Goal: Information Seeking & Learning: Learn about a topic

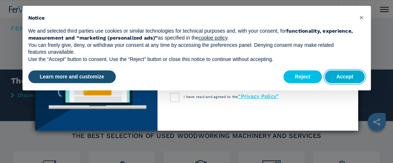
click at [346, 78] on button "Accept" at bounding box center [345, 76] width 40 height 13
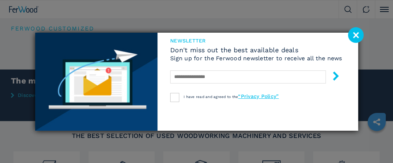
click at [353, 32] on image at bounding box center [356, 35] width 16 height 16
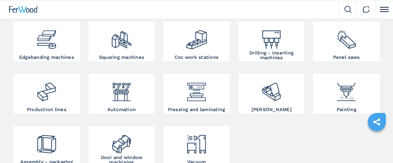
scroll to position [145, 0]
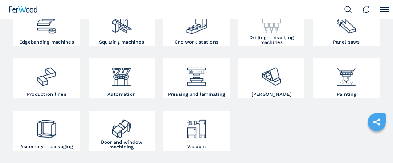
click at [277, 38] on h3 "Drilling - inserting machines" at bounding box center [271, 39] width 63 height 9
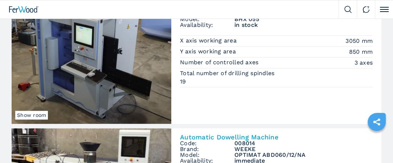
scroll to position [908, 0]
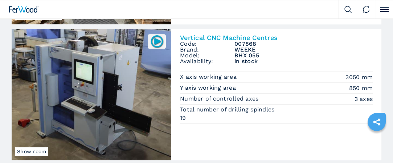
click at [122, 120] on img at bounding box center [92, 94] width 160 height 131
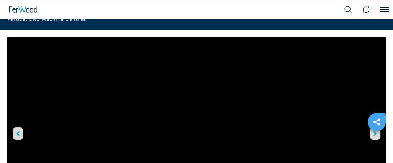
scroll to position [41, 0]
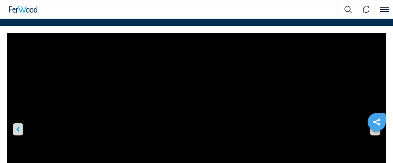
click at [376, 129] on icon "sharethis" at bounding box center [377, 122] width 18 height 18
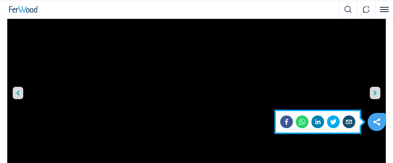
click at [376, 90] on button "right-button" at bounding box center [375, 93] width 11 height 12
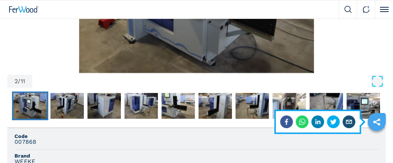
scroll to position [182, 0]
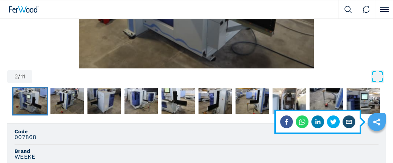
click at [377, 76] on icon "Open Fullscreen" at bounding box center [377, 76] width 13 height 13
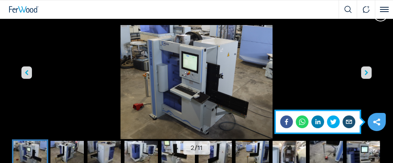
click at [365, 72] on icon "right-button" at bounding box center [366, 72] width 3 height 5
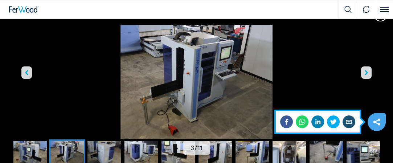
click at [365, 72] on icon "right-button" at bounding box center [366, 72] width 3 height 5
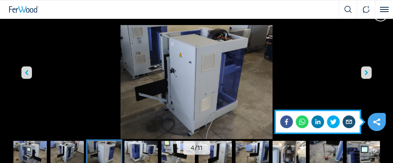
click at [365, 72] on icon "right-button" at bounding box center [366, 72] width 3 height 5
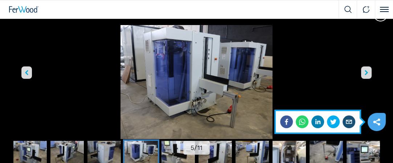
click at [365, 72] on icon "right-button" at bounding box center [366, 72] width 3 height 5
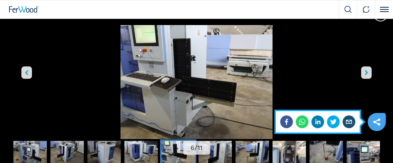
click at [365, 72] on icon "right-button" at bounding box center [366, 72] width 3 height 5
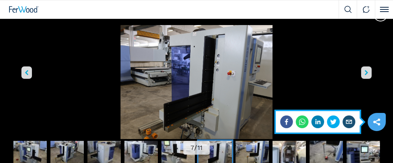
click at [365, 72] on icon "right-button" at bounding box center [366, 72] width 3 height 5
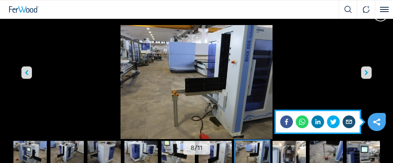
click at [365, 72] on icon "right-button" at bounding box center [366, 72] width 3 height 5
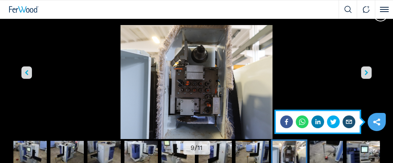
scroll to position [109, 0]
click at [366, 73] on icon "right-button" at bounding box center [366, 72] width 3 height 5
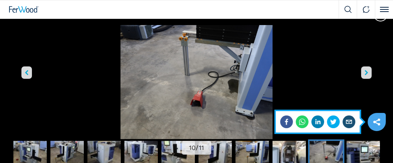
click at [366, 73] on icon "right-button" at bounding box center [366, 72] width 3 height 5
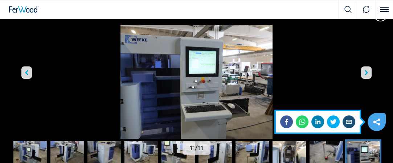
click at [366, 73] on icon "right-button" at bounding box center [366, 72] width 3 height 5
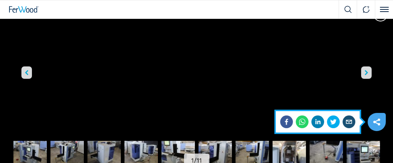
click at [24, 74] on button "left-button" at bounding box center [26, 72] width 11 height 12
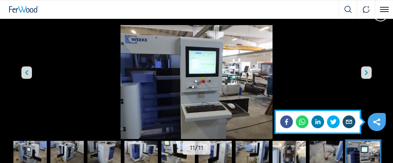
click at [365, 70] on button "right-button" at bounding box center [366, 72] width 11 height 12
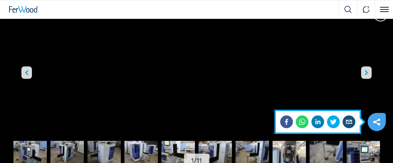
click at [365, 70] on button "right-button" at bounding box center [366, 72] width 11 height 12
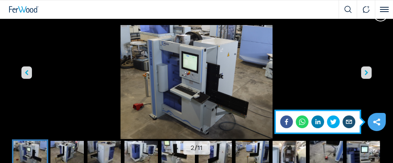
click at [365, 70] on button "right-button" at bounding box center [366, 72] width 11 height 12
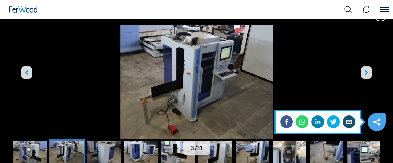
click at [365, 70] on button "right-button" at bounding box center [366, 72] width 11 height 12
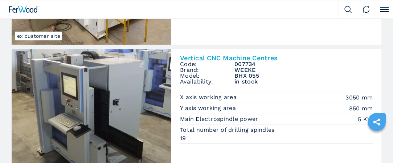
scroll to position [399, 0]
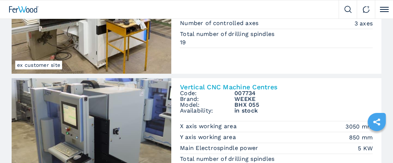
click at [102, 117] on img at bounding box center [92, 143] width 160 height 131
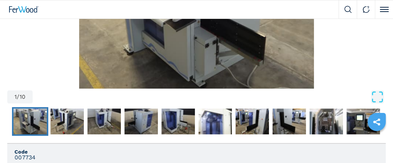
scroll to position [182, 0]
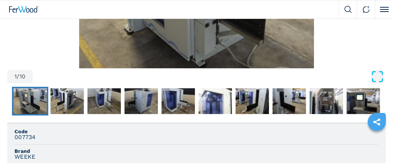
click at [378, 73] on icon "Open Fullscreen" at bounding box center [377, 76] width 13 height 13
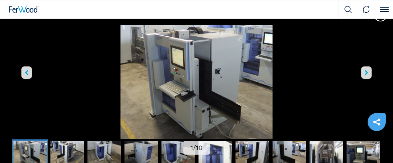
click at [258, 97] on img "Go to Slide 1" at bounding box center [197, 82] width 354 height 114
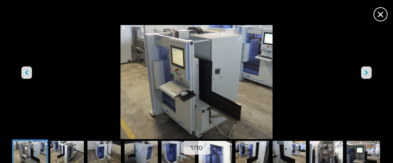
click at [381, 18] on span "×" at bounding box center [380, 13] width 13 height 13
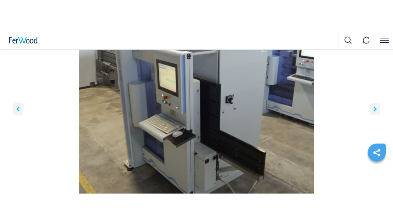
scroll to position [73, 0]
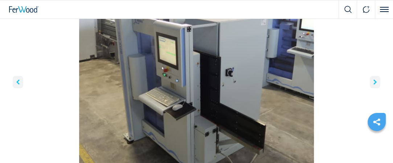
click at [376, 78] on button "right-button" at bounding box center [375, 82] width 11 height 12
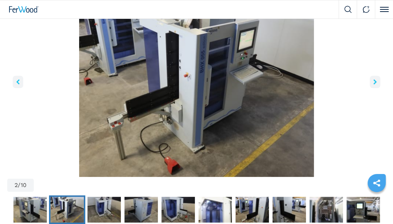
scroll to position [36, 0]
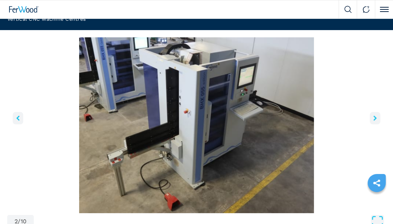
click at [374, 117] on icon "right-button" at bounding box center [375, 118] width 3 height 5
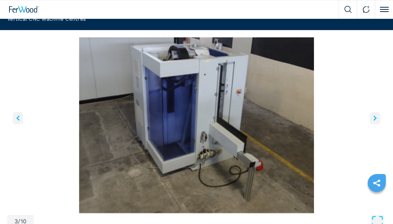
click at [374, 116] on icon "right-button" at bounding box center [375, 118] width 3 height 5
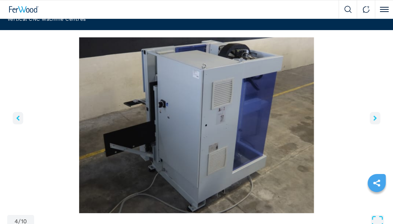
click at [374, 116] on icon "right-button" at bounding box center [375, 118] width 3 height 5
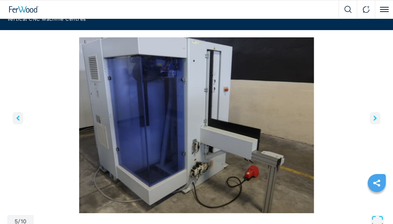
click at [374, 116] on icon "right-button" at bounding box center [375, 118] width 3 height 5
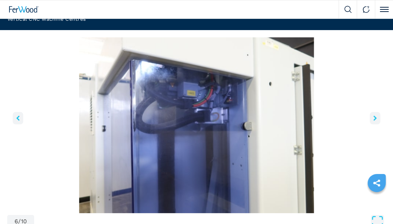
click at [374, 116] on icon "right-button" at bounding box center [375, 118] width 3 height 5
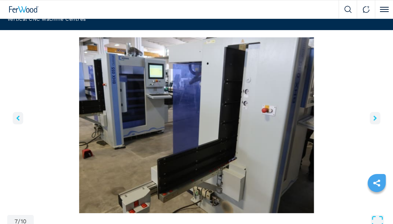
click at [374, 116] on icon "right-button" at bounding box center [375, 118] width 3 height 5
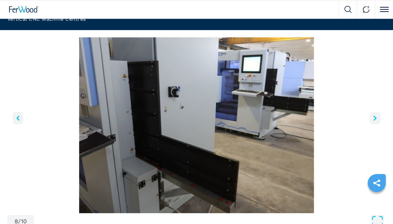
click at [374, 116] on icon "right-button" at bounding box center [375, 118] width 3 height 5
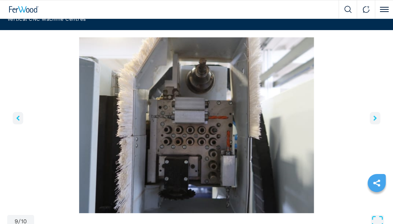
click at [374, 116] on icon "right-button" at bounding box center [375, 118] width 3 height 5
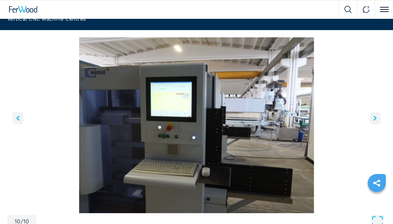
click at [12, 113] on img "Go to Slide 10" at bounding box center [196, 125] width 379 height 176
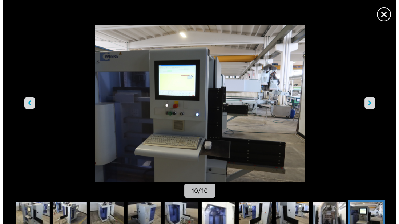
scroll to position [0, 0]
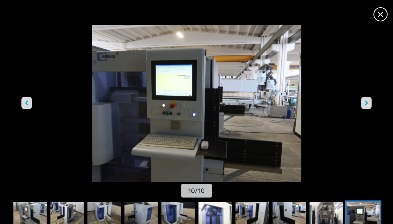
click at [365, 102] on icon "right-button" at bounding box center [366, 103] width 3 height 5
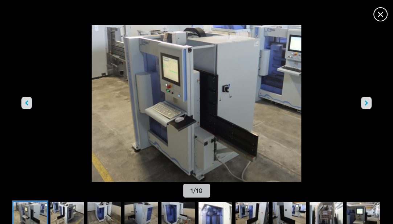
click at [365, 102] on icon "right-button" at bounding box center [366, 103] width 3 height 5
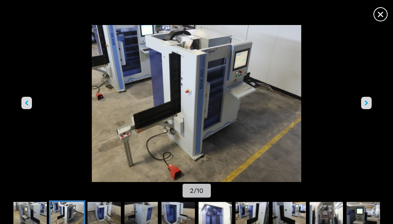
click at [365, 102] on icon "right-button" at bounding box center [366, 103] width 3 height 5
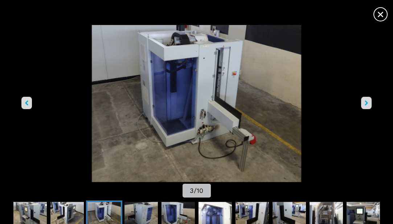
click at [365, 102] on icon "right-button" at bounding box center [366, 103] width 3 height 5
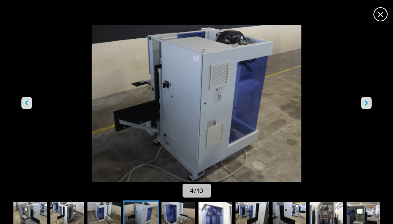
click at [365, 102] on icon "right-button" at bounding box center [366, 103] width 3 height 5
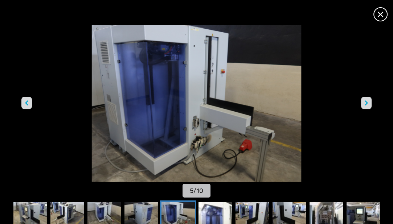
click at [365, 102] on icon "right-button" at bounding box center [366, 103] width 3 height 5
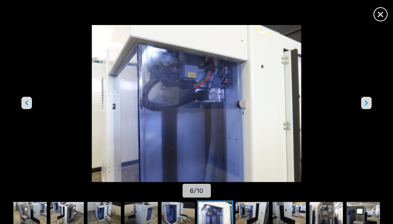
click at [365, 102] on icon "right-button" at bounding box center [366, 103] width 3 height 5
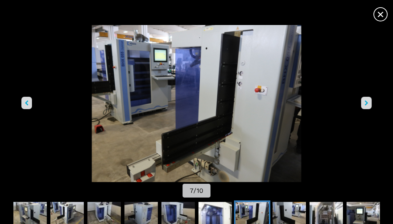
click at [375, 18] on span "×" at bounding box center [380, 13] width 13 height 13
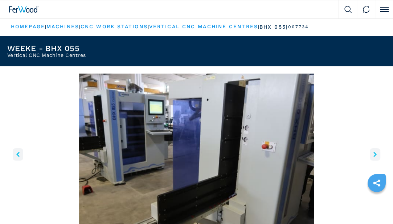
click at [188, 163] on img "Go to Slide 7" at bounding box center [196, 162] width 379 height 176
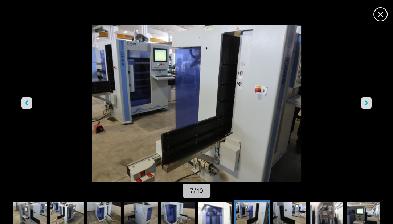
click at [381, 11] on span "×" at bounding box center [380, 13] width 13 height 13
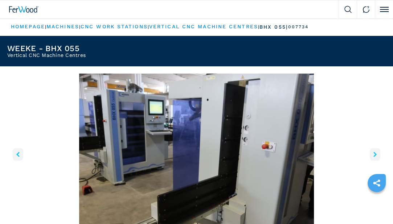
click at [341, 130] on img "Go to Slide 7" at bounding box center [196, 162] width 379 height 176
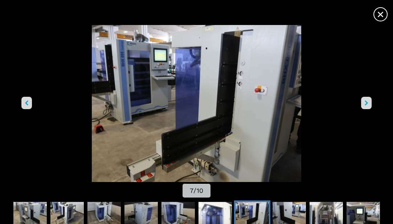
click at [341, 130] on img "Go to Slide 7" at bounding box center [197, 103] width 354 height 157
click at [383, 15] on span "×" at bounding box center [380, 13] width 13 height 13
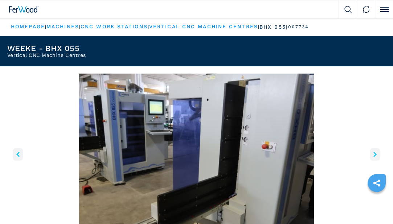
click at [384, 9] on button "Click to toggle menu" at bounding box center [384, 9] width 18 height 18
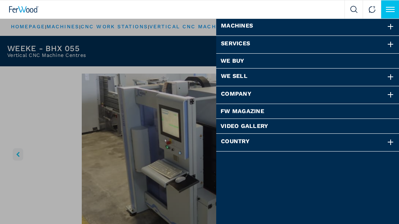
click at [245, 27] on div "Machines" at bounding box center [307, 26] width 183 height 17
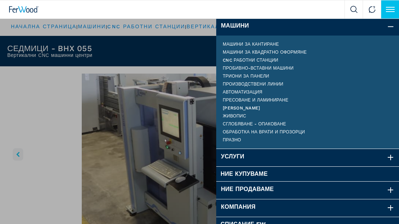
click at [261, 67] on font "Пробивно-вставни машини" at bounding box center [258, 68] width 71 height 5
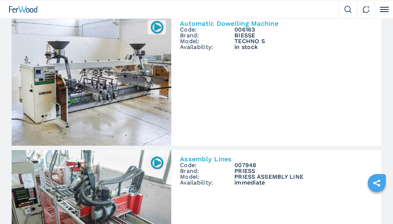
scroll to position [73, 0]
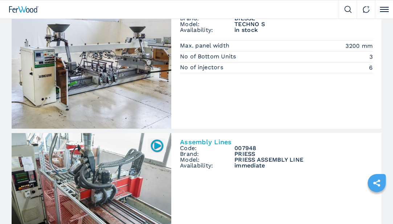
click at [70, 224] on img at bounding box center [92, 198] width 160 height 131
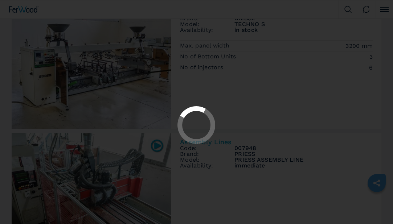
click at [70, 224] on div at bounding box center [196, 112] width 393 height 224
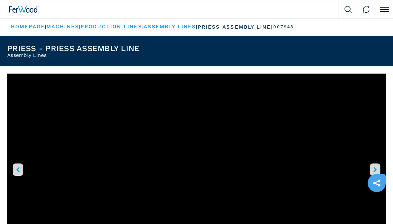
click at [383, 8] on button "Click to toggle menu" at bounding box center [384, 9] width 18 height 18
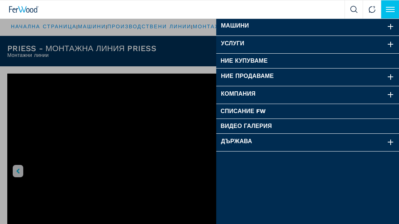
click at [389, 26] on div at bounding box center [390, 27] width 8 height 8
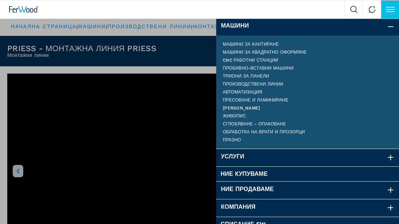
click at [252, 74] on font "Триони за панели" at bounding box center [246, 76] width 46 height 5
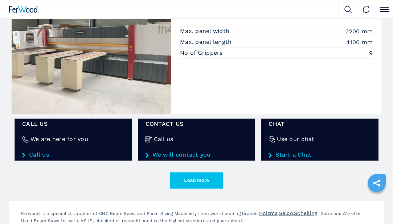
scroll to position [1126, 0]
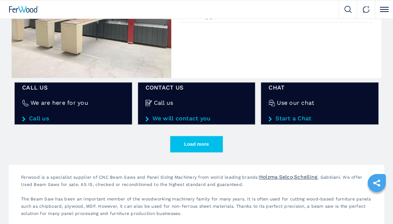
click at [184, 143] on button "Load more" at bounding box center [196, 144] width 53 height 16
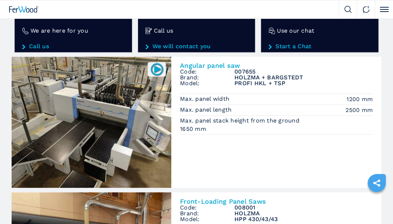
scroll to position [1198, 0]
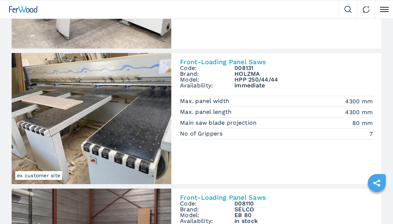
scroll to position [290, 0]
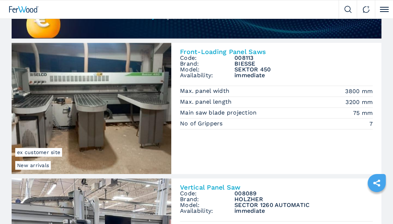
scroll to position [654, 0]
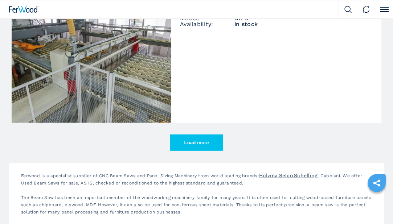
scroll to position [2251, 0]
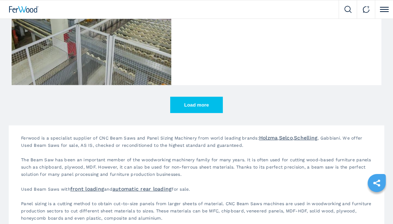
click at [201, 105] on button "Load more" at bounding box center [196, 105] width 53 height 16
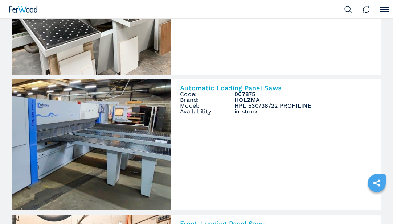
scroll to position [2687, 0]
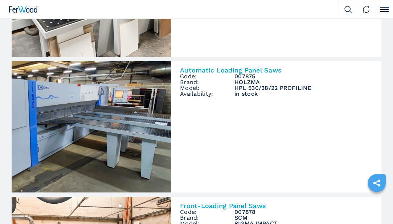
click at [144, 130] on img at bounding box center [92, 126] width 160 height 131
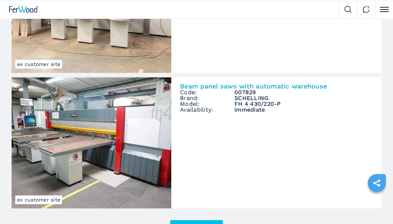
scroll to position [3304, 0]
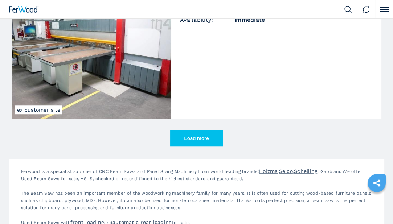
click at [198, 136] on button "Load more" at bounding box center [196, 138] width 53 height 16
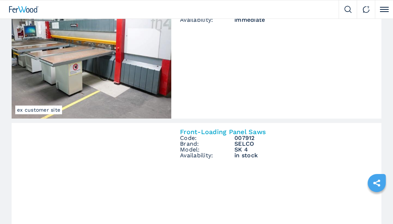
scroll to position [0, 0]
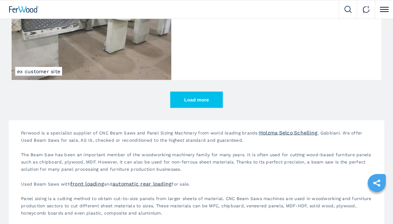
scroll to position [4430, 0]
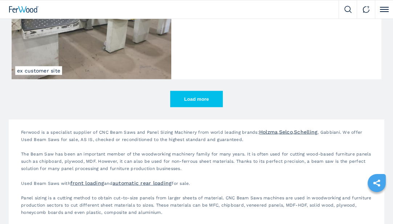
click at [211, 98] on button "Load more" at bounding box center [196, 99] width 53 height 16
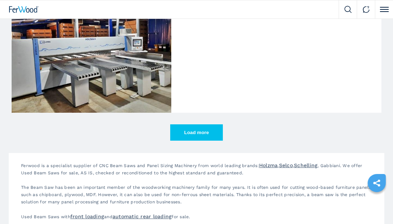
scroll to position [5555, 0]
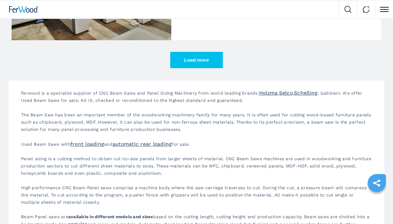
click at [196, 61] on button "Load more" at bounding box center [196, 60] width 53 height 16
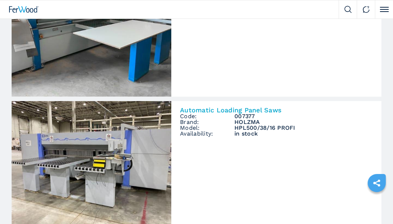
scroll to position [4757, 0]
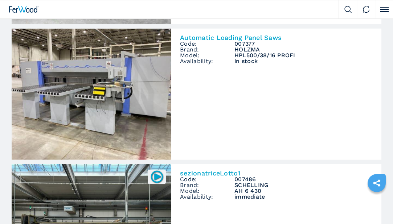
click at [97, 103] on img at bounding box center [92, 94] width 160 height 131
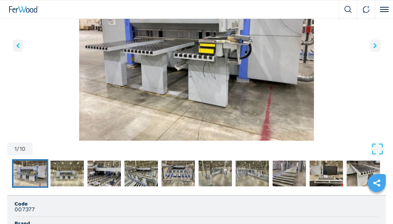
scroll to position [73, 0]
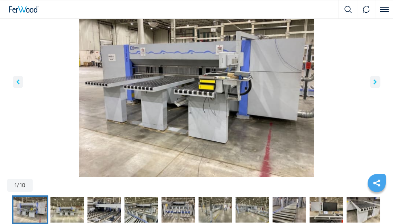
click at [375, 78] on button "right-button" at bounding box center [375, 82] width 11 height 12
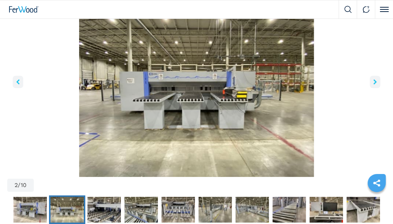
click at [374, 77] on button "right-button" at bounding box center [375, 82] width 11 height 12
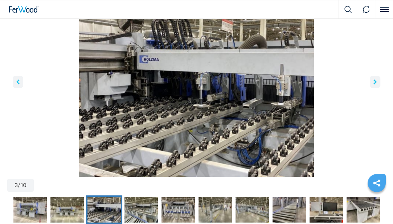
click at [374, 77] on button "right-button" at bounding box center [375, 82] width 11 height 12
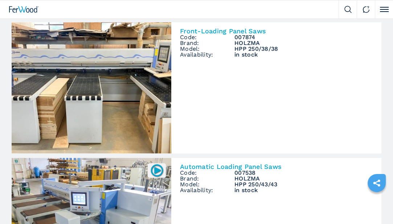
scroll to position [3849, 0]
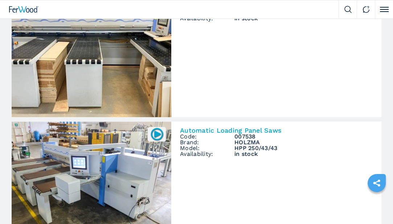
click at [114, 94] on img at bounding box center [92, 51] width 160 height 131
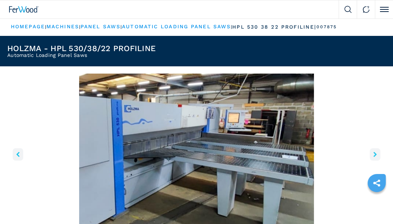
scroll to position [73, 0]
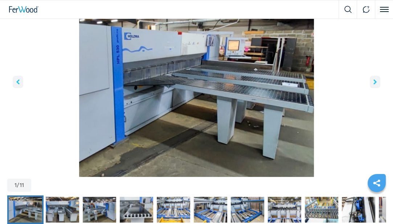
click at [373, 79] on button "right-button" at bounding box center [375, 82] width 11 height 12
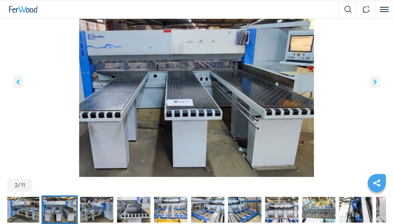
click at [373, 79] on button "right-button" at bounding box center [375, 82] width 11 height 12
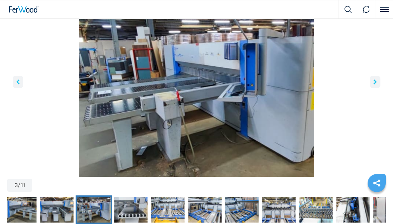
click at [373, 79] on button "right-button" at bounding box center [375, 82] width 11 height 12
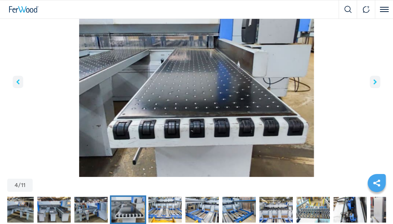
click at [373, 79] on button "right-button" at bounding box center [375, 82] width 11 height 12
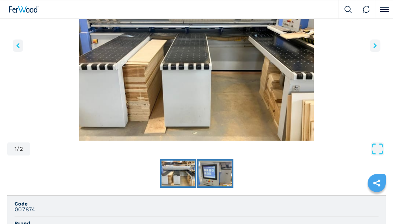
click at [218, 163] on img "Go to Slide 2" at bounding box center [215, 174] width 33 height 26
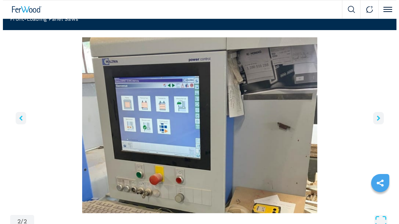
scroll to position [109, 0]
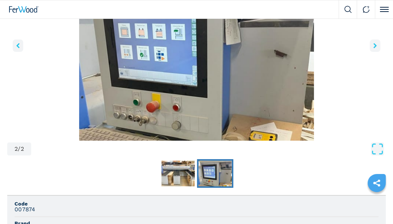
click at [383, 10] on button "Click to toggle menu" at bounding box center [384, 9] width 18 height 18
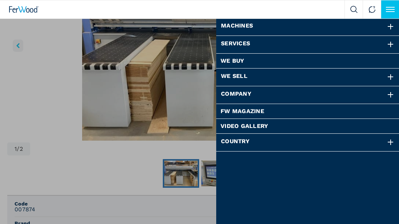
click at [390, 25] on div at bounding box center [390, 27] width 8 height 8
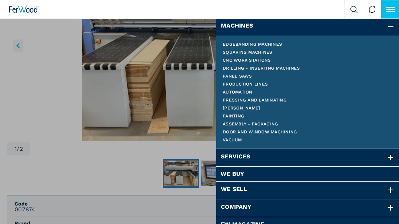
drag, startPoint x: 345, startPoint y: 86, endPoint x: 370, endPoint y: 81, distance: 26.1
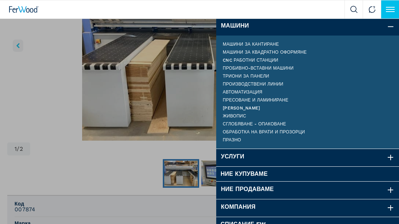
scroll to position [115, 0]
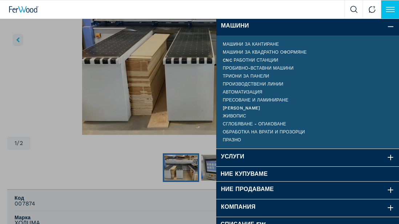
click at [256, 123] on font "Сглобяване - опаковане" at bounding box center [254, 124] width 63 height 5
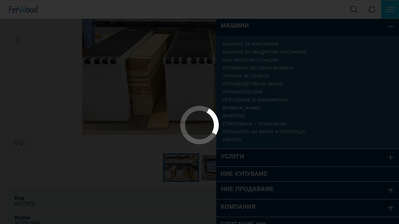
scroll to position [0, 0]
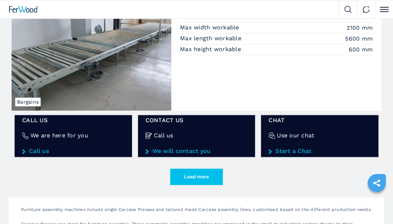
scroll to position [1126, 0]
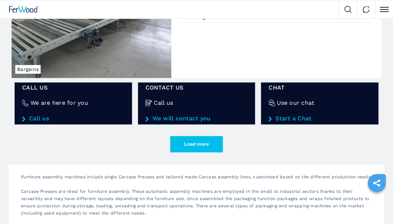
click at [210, 145] on button "Load more" at bounding box center [196, 144] width 53 height 16
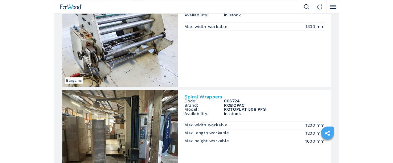
scroll to position [631, 0]
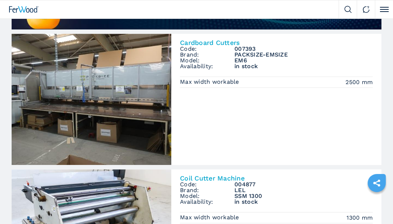
drag, startPoint x: 396, startPoint y: 90, endPoint x: 187, endPoint y: 16, distance: 221.9
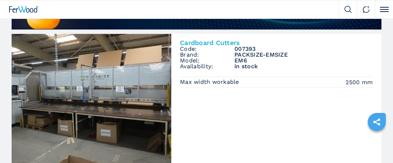
drag, startPoint x: 314, startPoint y: 0, endPoint x: 190, endPoint y: 3, distance: 124.2
click at [190, 3] on div at bounding box center [169, 9] width 339 height 18
